Goal: Check status

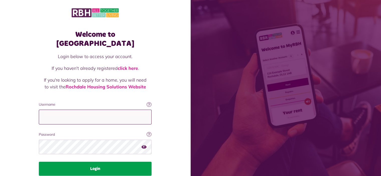
type input "**********"
click at [95, 162] on button "Login" at bounding box center [95, 169] width 113 height 14
click at [98, 162] on button "Login" at bounding box center [95, 169] width 113 height 14
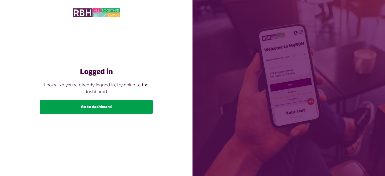
click at [94, 108] on link "Go to dashboard" at bounding box center [96, 107] width 113 height 14
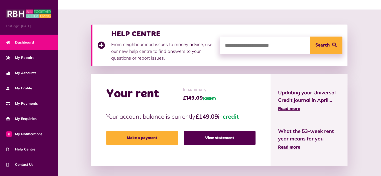
scroll to position [75, 0]
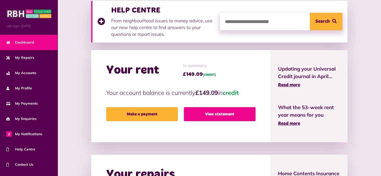
click at [213, 115] on link "View statement" at bounding box center [220, 114] width 72 height 14
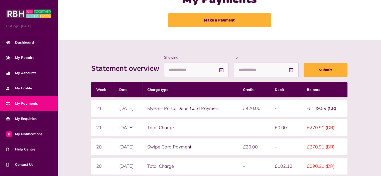
scroll to position [75, 0]
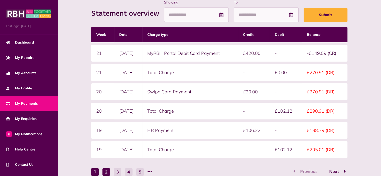
click at [109, 169] on button "2" at bounding box center [107, 172] width 8 height 8
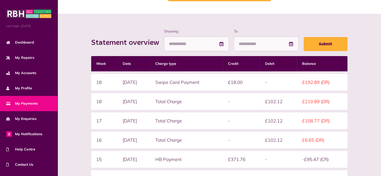
scroll to position [25, 0]
